Goal: Task Accomplishment & Management: Complete application form

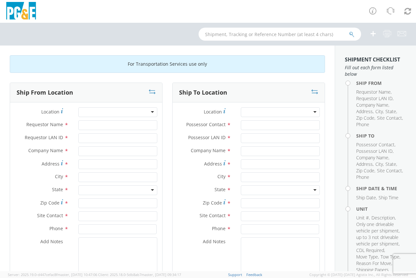
click at [103, 110] on div at bounding box center [117, 112] width 79 height 10
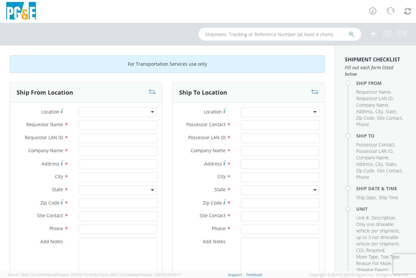
click at [124, 113] on div at bounding box center [117, 112] width 79 height 10
type input "g"
type input "golden gate"
click at [109, 113] on div at bounding box center [117, 112] width 79 height 10
type input "[GEOGRAPHIC_DATA]"
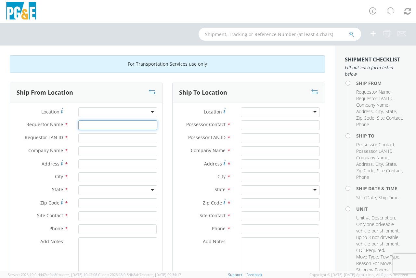
click at [104, 124] on input "Requestor Name *" at bounding box center [117, 125] width 79 height 10
type input "[PERSON_NAME]"
click at [92, 138] on input "Requestor LAN ID *" at bounding box center [117, 138] width 79 height 10
type input "TRTE"
click at [113, 114] on div at bounding box center [117, 112] width 79 height 10
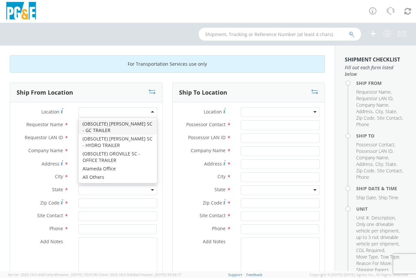
click at [104, 96] on div "Ship From Location" at bounding box center [86, 93] width 152 height 20
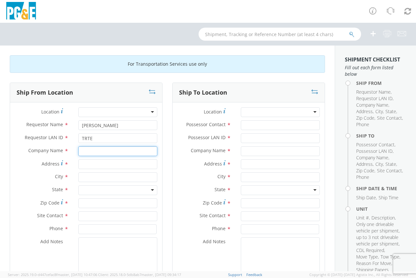
click at [95, 150] on input "text" at bounding box center [117, 151] width 79 height 10
type input "[GEOGRAPHIC_DATA]"
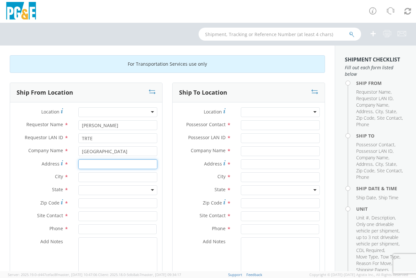
click at [89, 164] on input "Address *" at bounding box center [117, 164] width 79 height 10
type input "[STREET_ADDRESS][PERSON_NAME]"
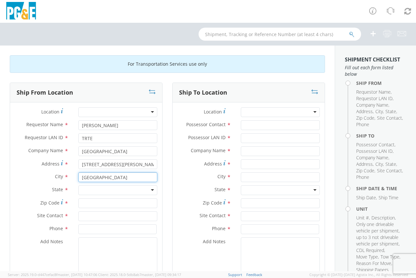
type input "[GEOGRAPHIC_DATA]"
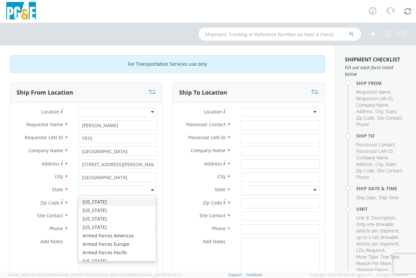
type input "c"
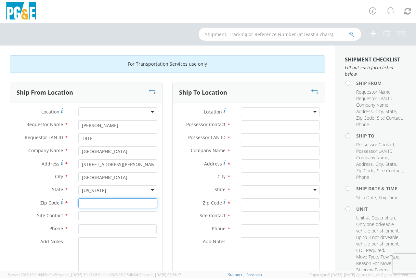
click at [94, 201] on input "Zip Code *" at bounding box center [117, 203] width 79 height 10
type input "94621"
click at [95, 217] on input "text" at bounding box center [117, 216] width 79 height 10
type input "Fleet Service"
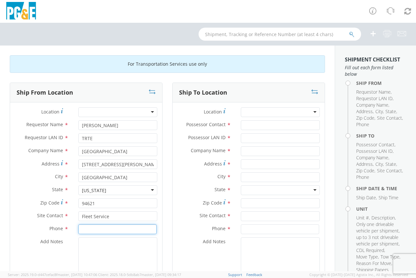
click at [100, 226] on input at bounding box center [117, 229] width 78 height 10
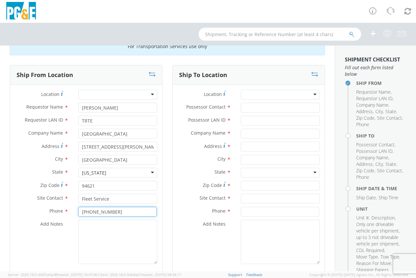
scroll to position [33, 0]
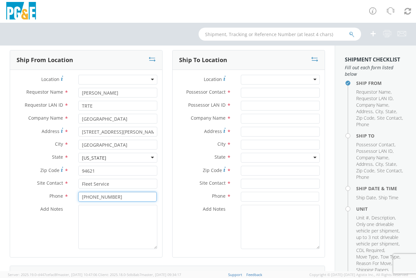
type input "[PHONE_NUMBER]"
click at [254, 79] on div at bounding box center [280, 80] width 79 height 10
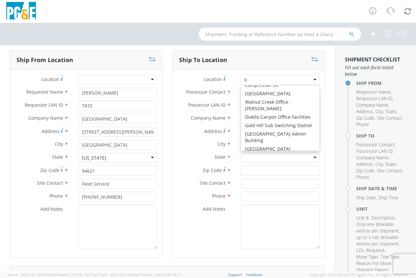
scroll to position [2, 0]
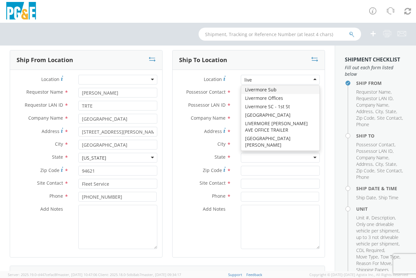
type input "liver"
type input "PG&E"
type input "[GEOGRAPHIC_DATA]"
type input "Livermore"
type input "94550"
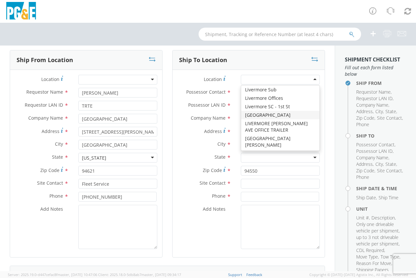
scroll to position [0, 0]
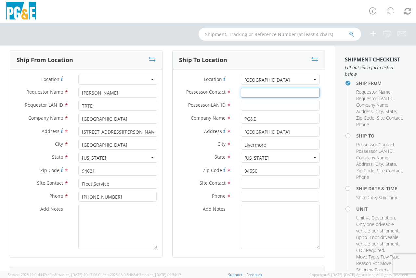
click at [261, 90] on input "Possessor Contact *" at bounding box center [280, 93] width 79 height 10
type input "[PERSON_NAME] [PERSON_NAME]"
click at [262, 101] on input "Possessor LAN ID *" at bounding box center [280, 106] width 79 height 10
type input "TRTE"
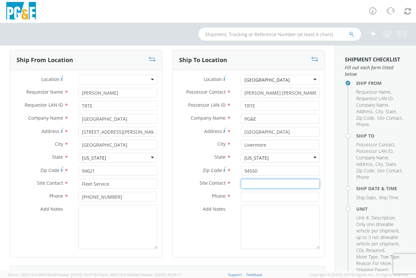
click at [274, 183] on input "text" at bounding box center [280, 184] width 79 height 10
drag, startPoint x: 274, startPoint y: 183, endPoint x: 230, endPoint y: 185, distance: 43.9
click at [230, 185] on div "Site Contact * [PHONE_NUMBER]" at bounding box center [249, 184] width 152 height 10
type input "[PERSON_NAME]"
click at [247, 195] on input at bounding box center [280, 197] width 78 height 10
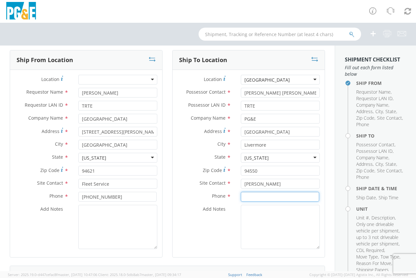
paste input "[PHONE_NUMBER]"
type input "[PHONE_NUMBER]"
click at [230, 217] on div "Add Notes *" at bounding box center [249, 227] width 152 height 44
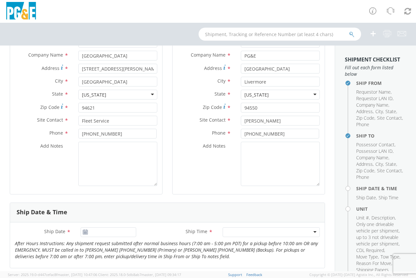
scroll to position [163, 0]
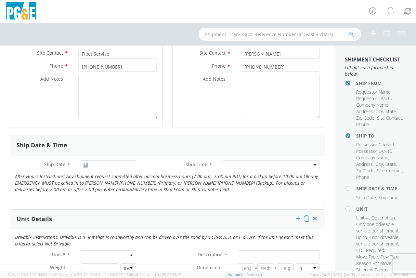
click at [86, 163] on use at bounding box center [85, 165] width 5 height 5
click at [90, 164] on input "[DATE]" at bounding box center [109, 165] width 56 height 10
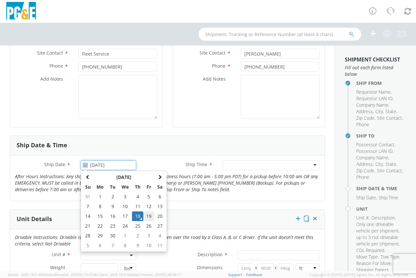
click at [149, 213] on td "19" at bounding box center [148, 216] width 11 height 10
type input "[DATE]"
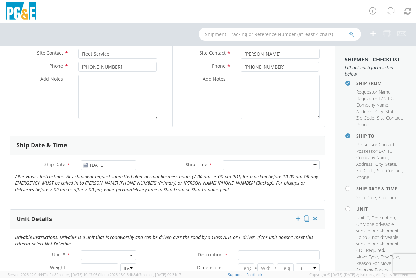
click at [235, 166] on div at bounding box center [271, 165] width 97 height 10
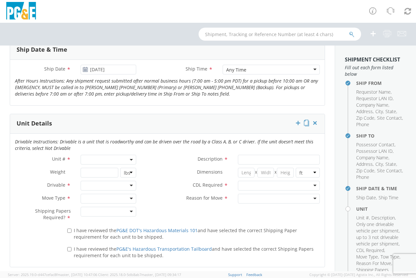
scroll to position [260, 0]
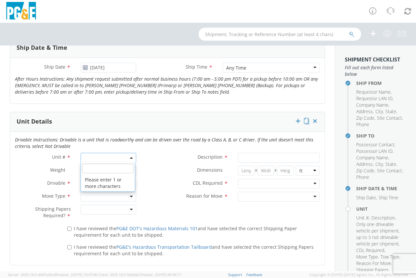
click at [93, 154] on span at bounding box center [109, 158] width 56 height 10
click at [97, 169] on input "search" at bounding box center [108, 168] width 52 height 10
type input "b41519"
type input "TRUCK; TRACTOR-SEMI 4X2"
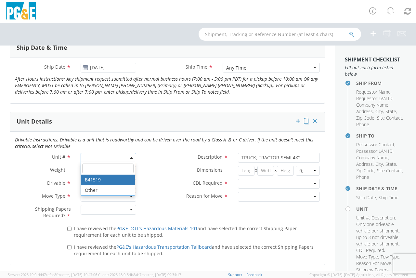
type input "33000"
select select "B41519"
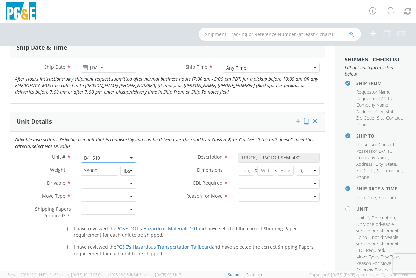
click at [114, 186] on div at bounding box center [109, 184] width 56 height 10
click at [111, 196] on div at bounding box center [109, 197] width 56 height 10
click at [111, 207] on div at bounding box center [109, 210] width 56 height 10
click at [245, 183] on div at bounding box center [279, 184] width 82 height 10
click at [248, 197] on div at bounding box center [279, 197] width 82 height 10
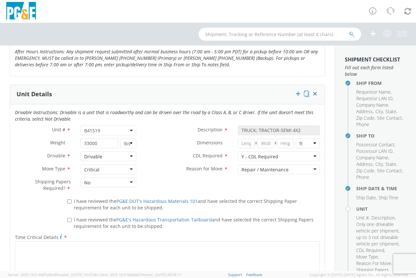
scroll to position [325, 0]
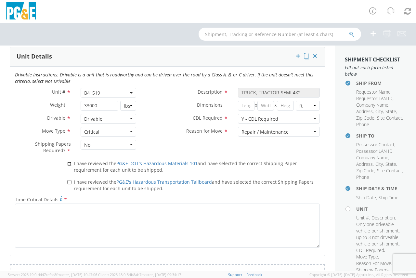
click at [68, 163] on input "I have reviewed the PG&E DOT's Hazardous Materials 101 and have selected the co…" at bounding box center [69, 164] width 4 height 4
checkbox input "true"
click at [70, 179] on label "I have reviewed the PG&E's Hazardous Transportation Tailboard and have selected…" at bounding box center [193, 185] width 253 height 14
click at [70, 180] on input "I have reviewed the PG&E's Hazardous Transportation Tailboard and have selected…" at bounding box center [69, 182] width 4 height 4
checkbox input "true"
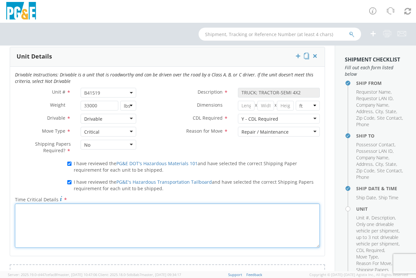
click at [72, 216] on textarea "Time Critical Details *" at bounding box center [167, 225] width 305 height 44
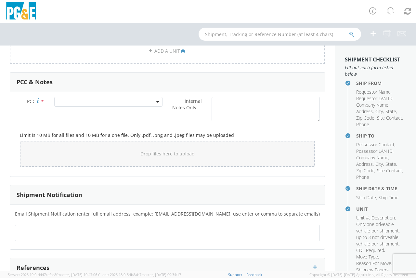
scroll to position [553, 0]
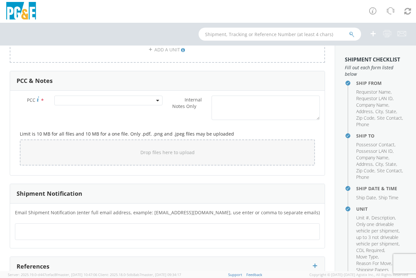
type textarea "unit is needed for Class "A" Test's"
click at [94, 101] on span at bounding box center [108, 101] width 108 height 10
drag, startPoint x: 94, startPoint y: 101, endPoint x: 75, endPoint y: 112, distance: 22.0
click at [80, 116] on input "number" at bounding box center [107, 111] width 103 height 10
paste input "12871"
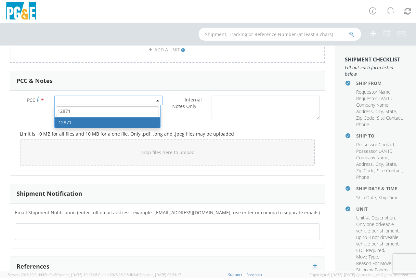
type input "12871"
select select "12871"
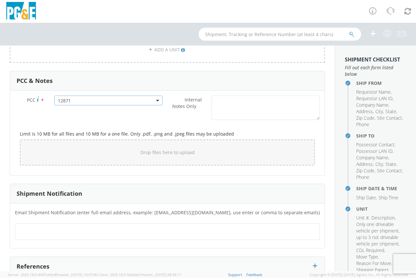
click at [177, 124] on div "Limit is 10 MB for all files and 10 MB for a one file. Only .pdf, .png and .jpe…" at bounding box center [167, 146] width 305 height 47
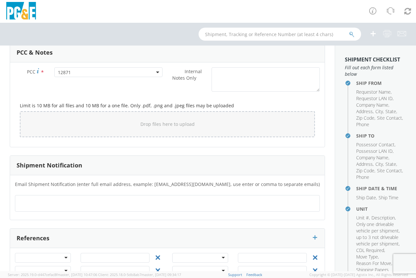
scroll to position [595, 0]
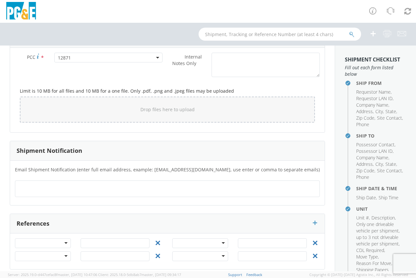
click at [156, 188] on div at bounding box center [167, 188] width 305 height 17
type input "[EMAIL_ADDRESS][DOMAIN_NAME]"
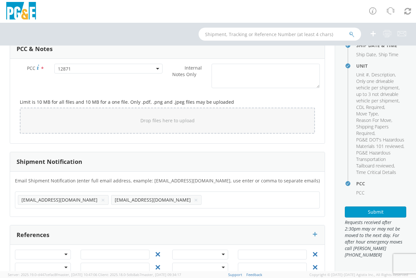
scroll to position [596, 0]
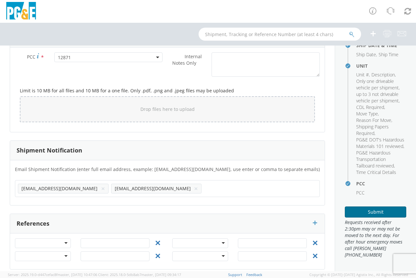
click at [373, 212] on button "Submit" at bounding box center [375, 211] width 61 height 11
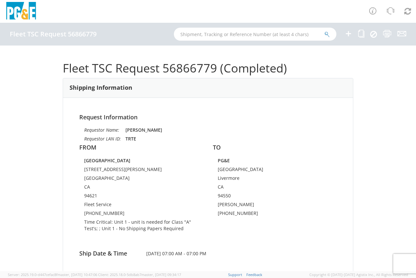
click at [386, 98] on div "Fleet TSC Request 56866779 (Completed) Shipping Information Request Information…" at bounding box center [208, 159] width 416 height 226
